Goal: Go to known website: Go to known website

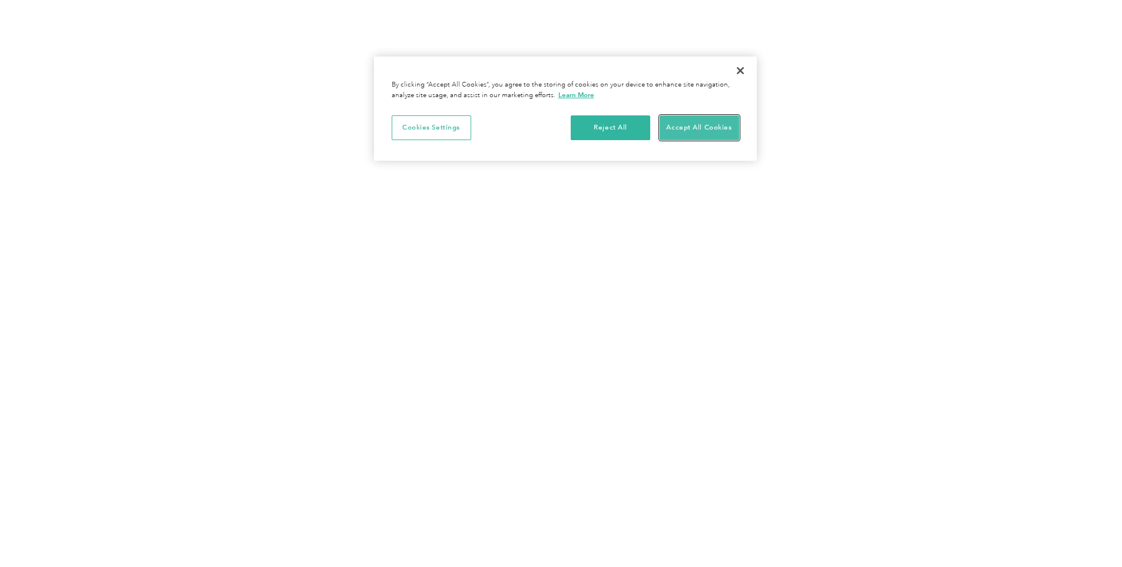
click at [692, 121] on button "Accept All Cookies" at bounding box center [700, 127] width 80 height 25
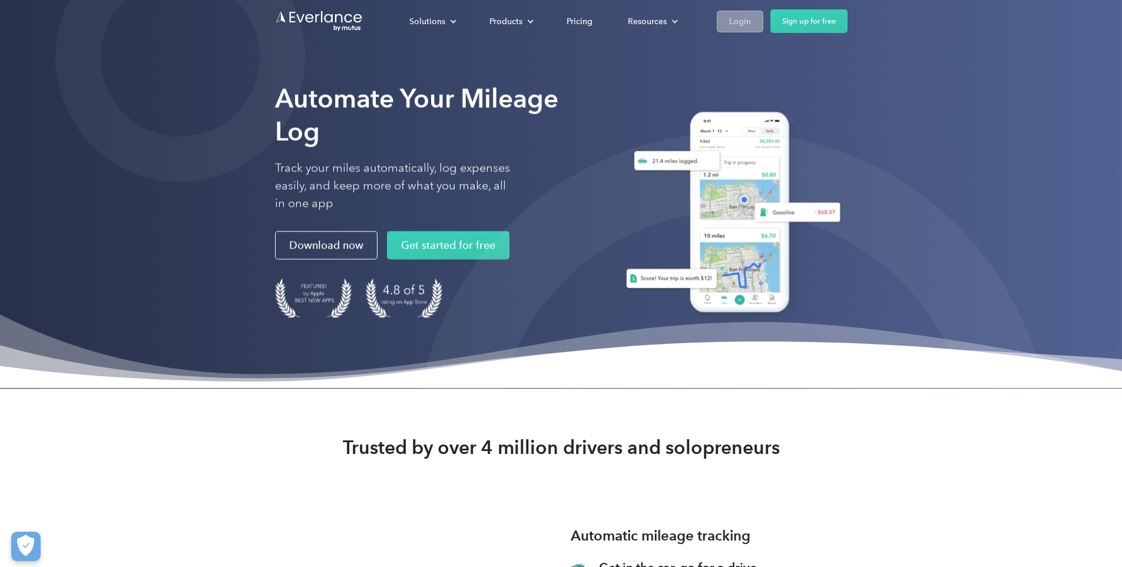
click at [751, 18] on div "Login" at bounding box center [740, 21] width 22 height 15
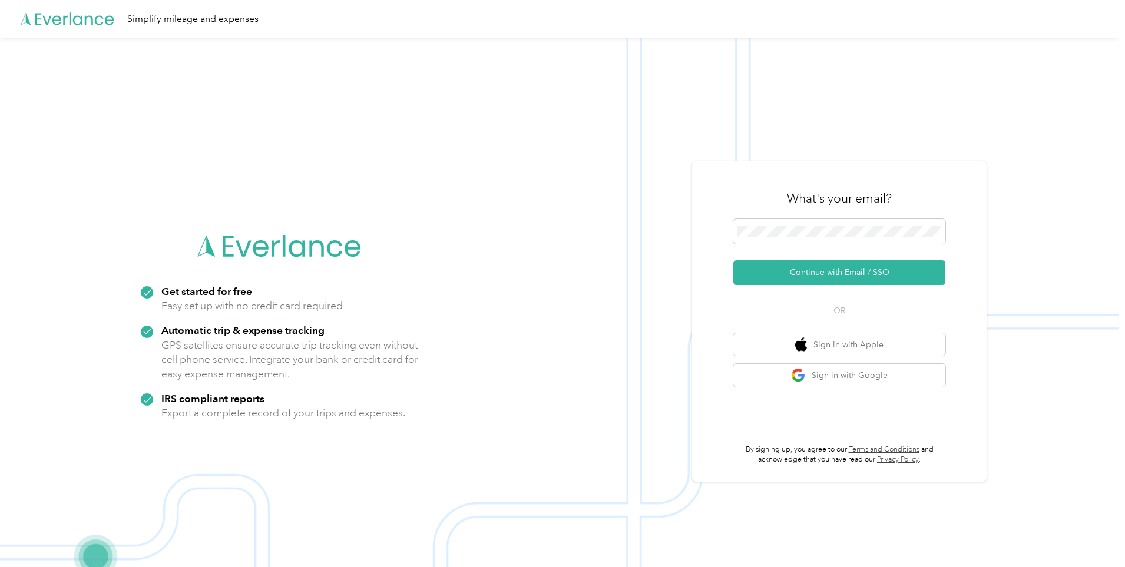
drag, startPoint x: 148, startPoint y: 2, endPoint x: 896, endPoint y: 16, distance: 748.2
click at [896, 16] on div "Simplify mileage and expenses" at bounding box center [559, 19] width 1119 height 38
